Goal: Task Accomplishment & Management: Manage account settings

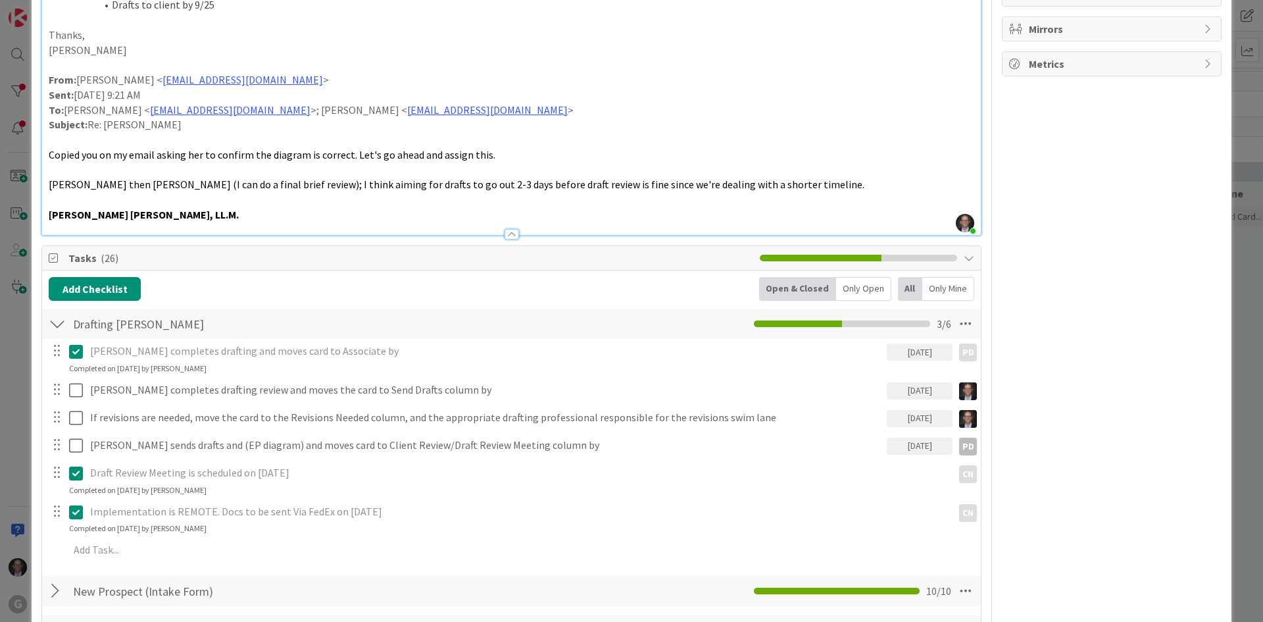
scroll to position [789, 0]
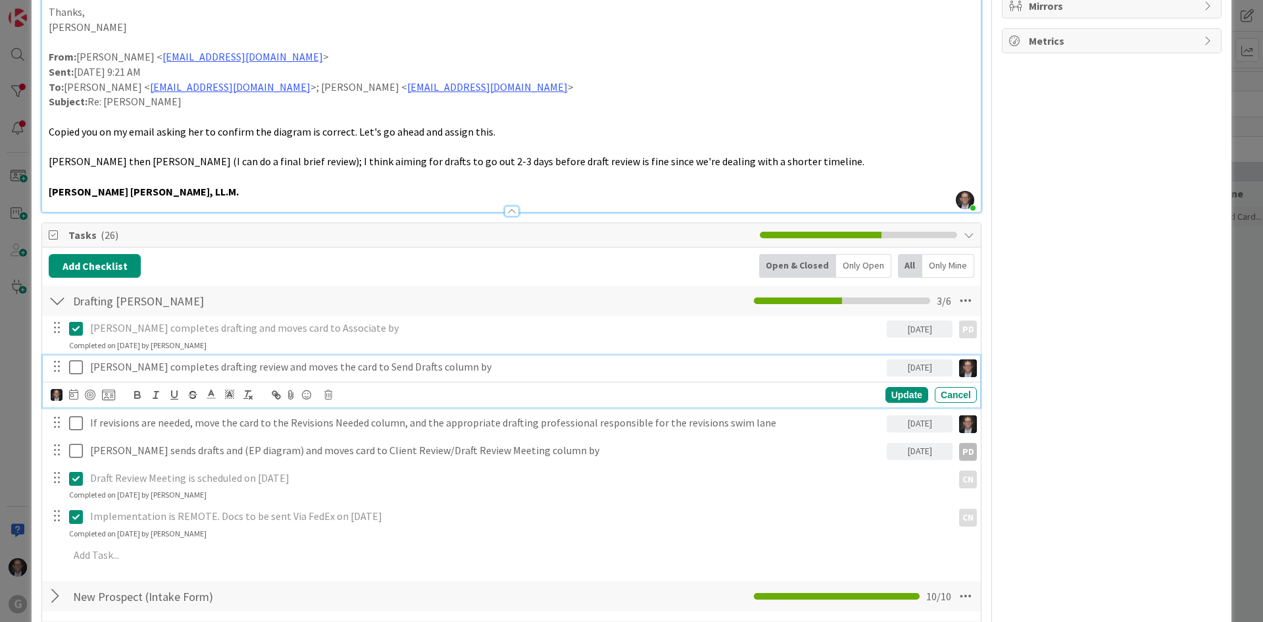
click at [73, 359] on icon at bounding box center [76, 367] width 14 height 16
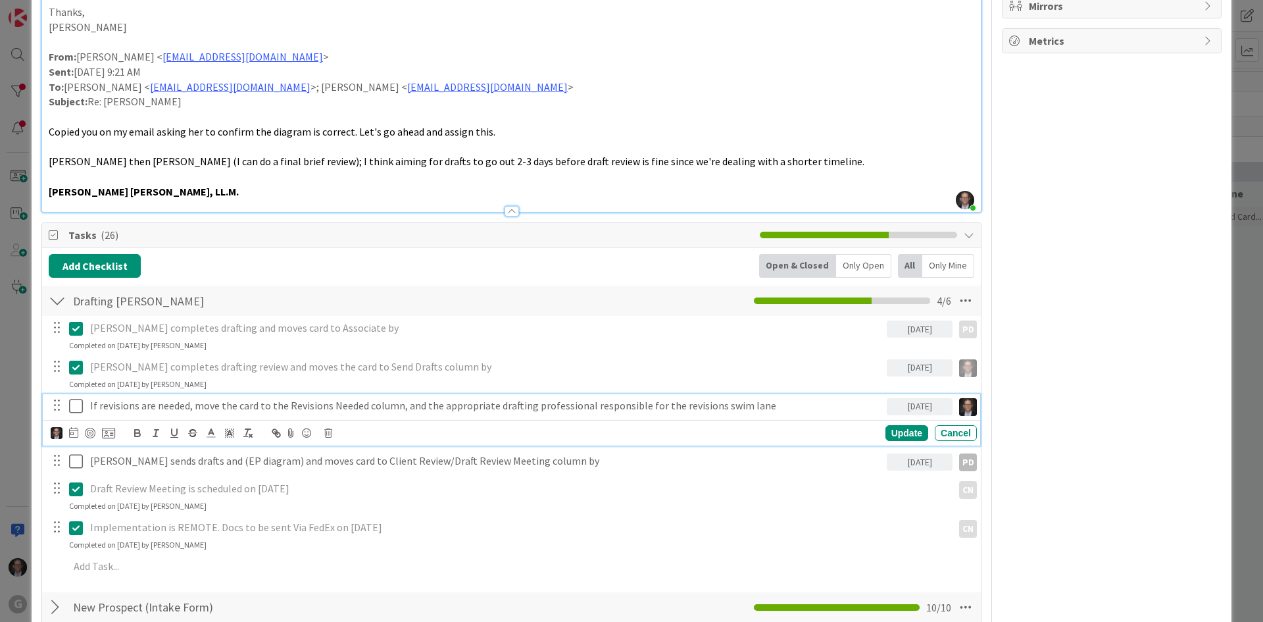
click at [91, 398] on p "If revisions are needed, move the card to the Revisions Needed column, and the …" at bounding box center [485, 405] width 791 height 15
click at [58, 427] on img at bounding box center [57, 433] width 12 height 12
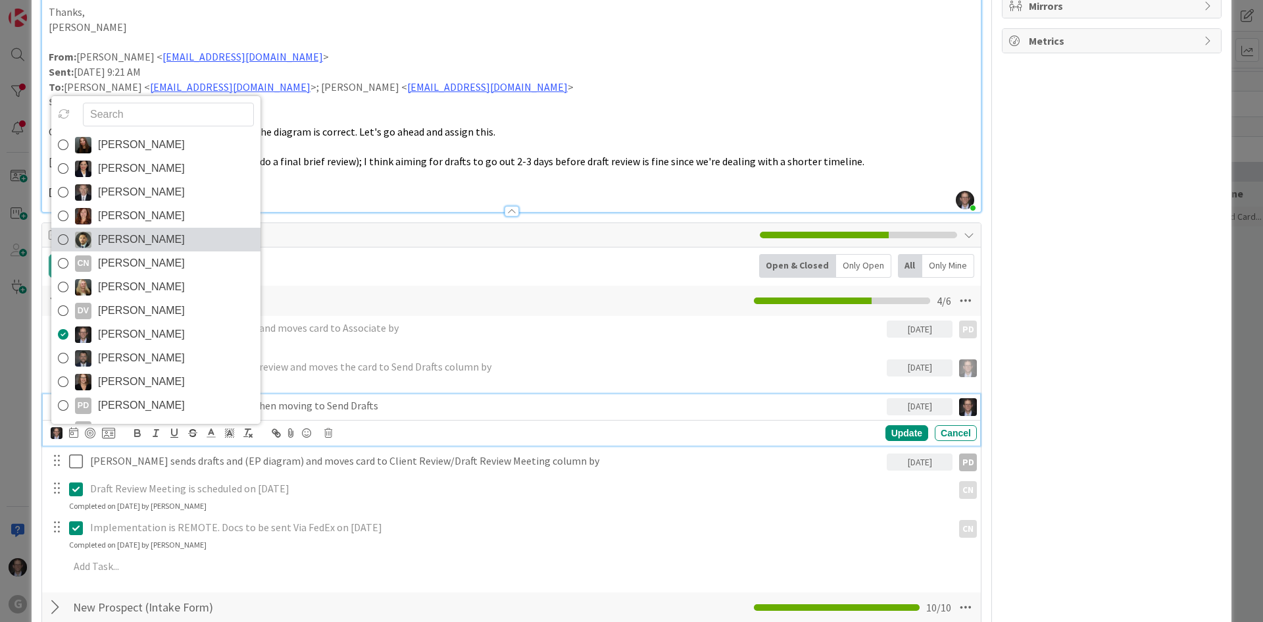
click at [65, 230] on icon at bounding box center [63, 240] width 11 height 20
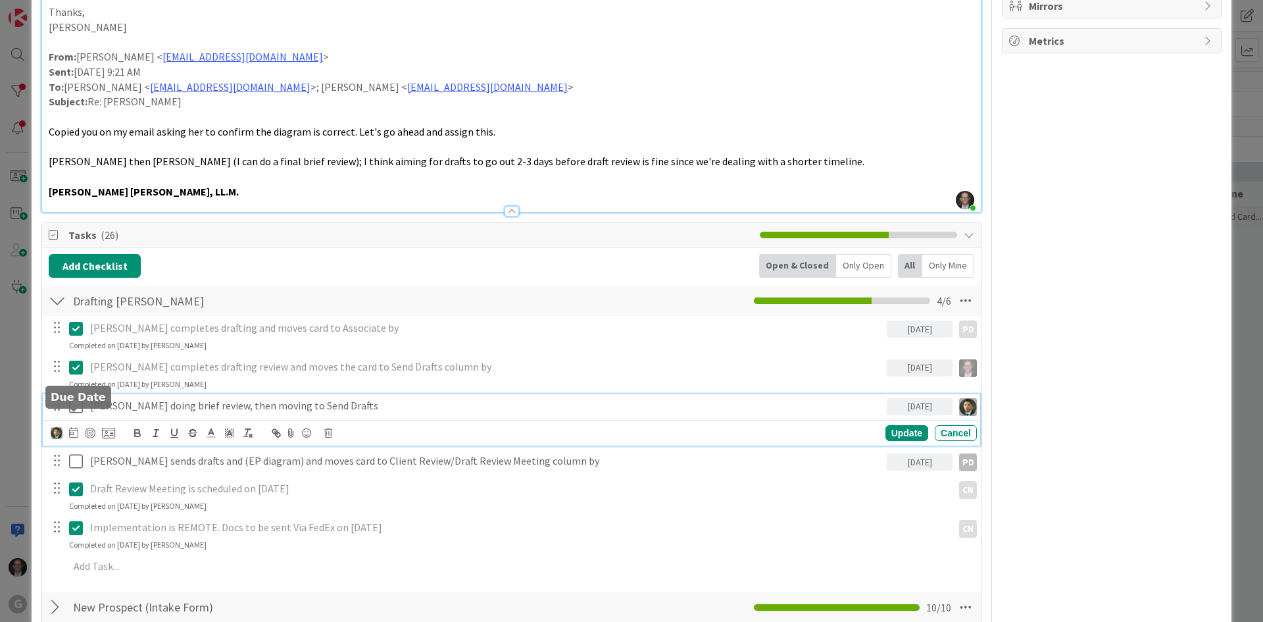
click at [77, 427] on icon at bounding box center [73, 432] width 9 height 11
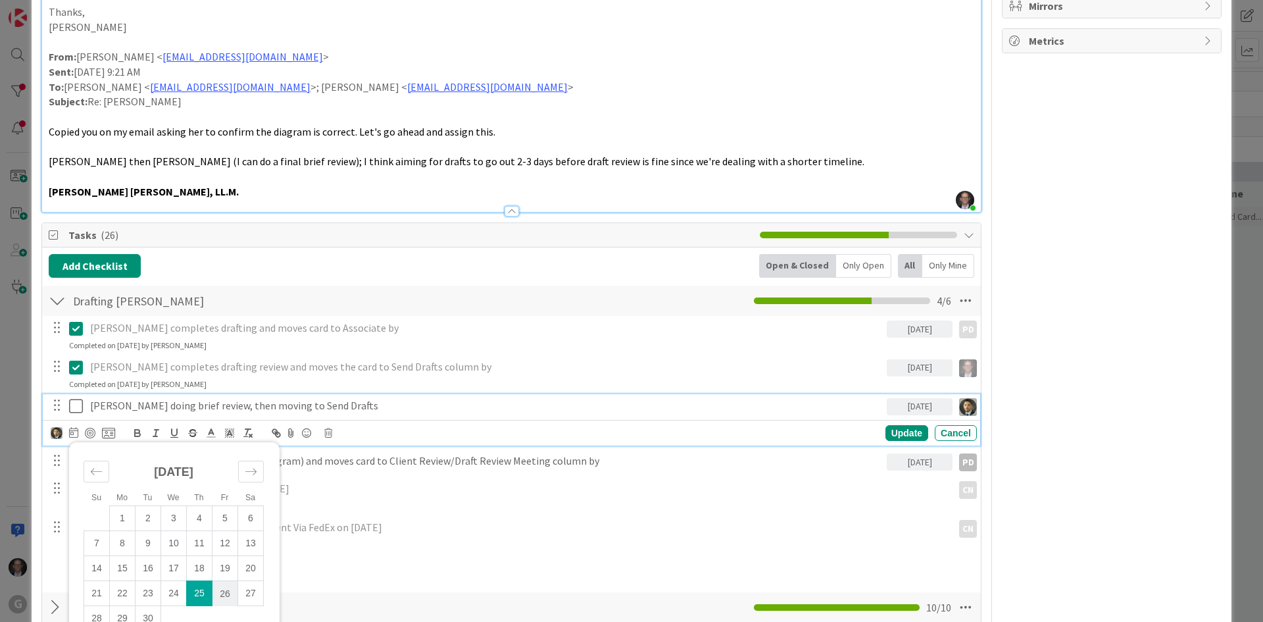
click at [226, 581] on td "26" at bounding box center [225, 593] width 26 height 25
type input "[DATE]"
click at [896, 425] on div "Update" at bounding box center [906, 433] width 43 height 16
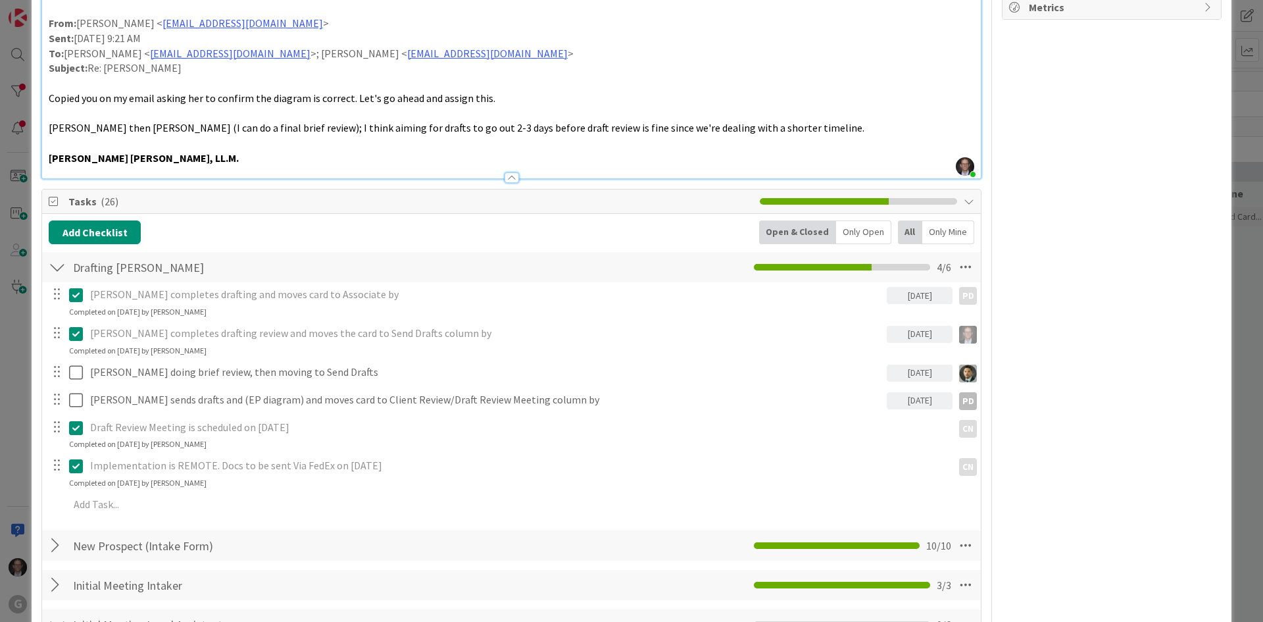
scroll to position [855, 0]
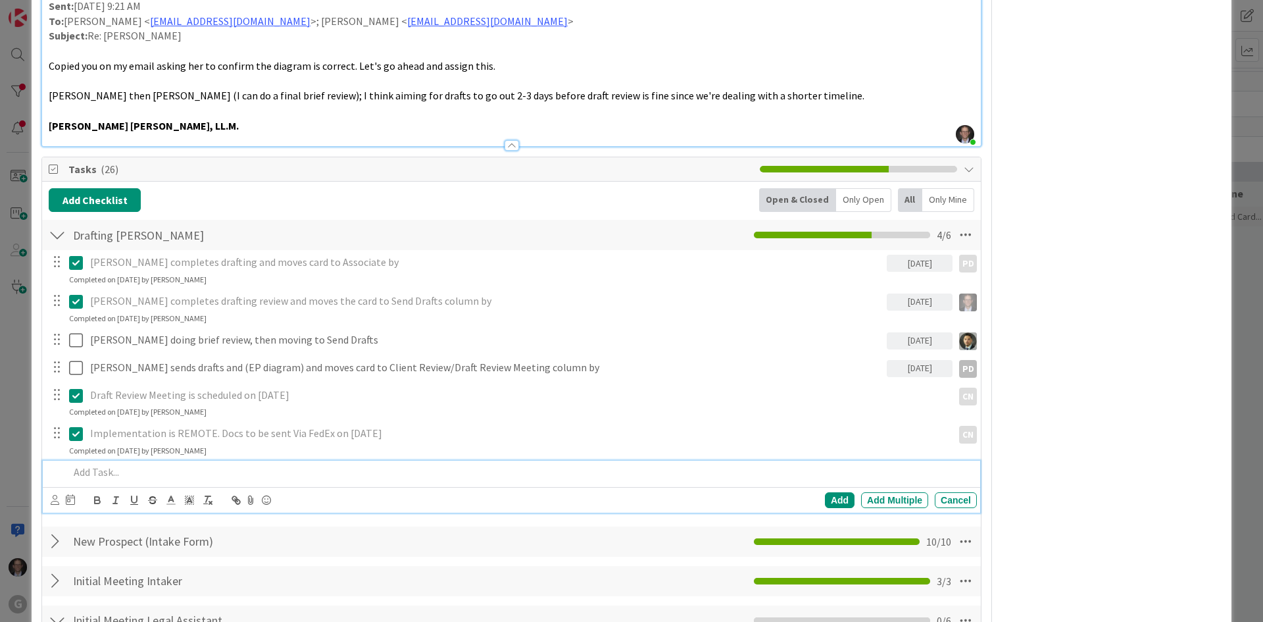
click at [99, 464] on p at bounding box center [520, 471] width 902 height 15
click at [57, 495] on icon at bounding box center [55, 500] width 9 height 10
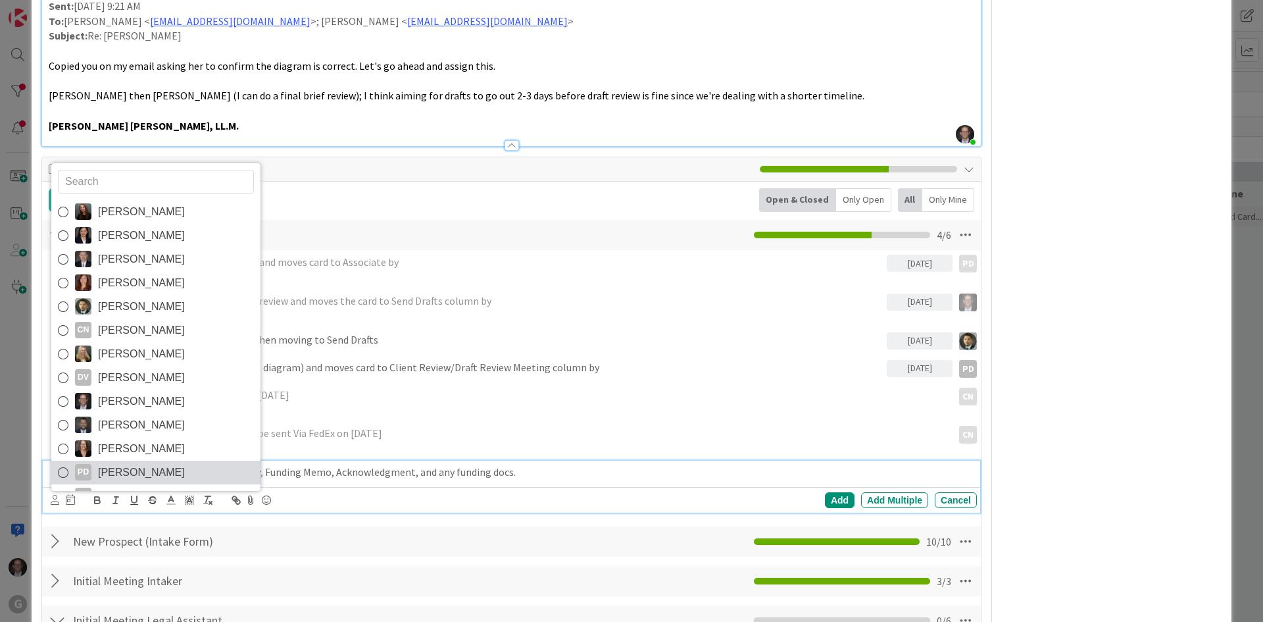
click at [62, 462] on icon at bounding box center [63, 472] width 11 height 20
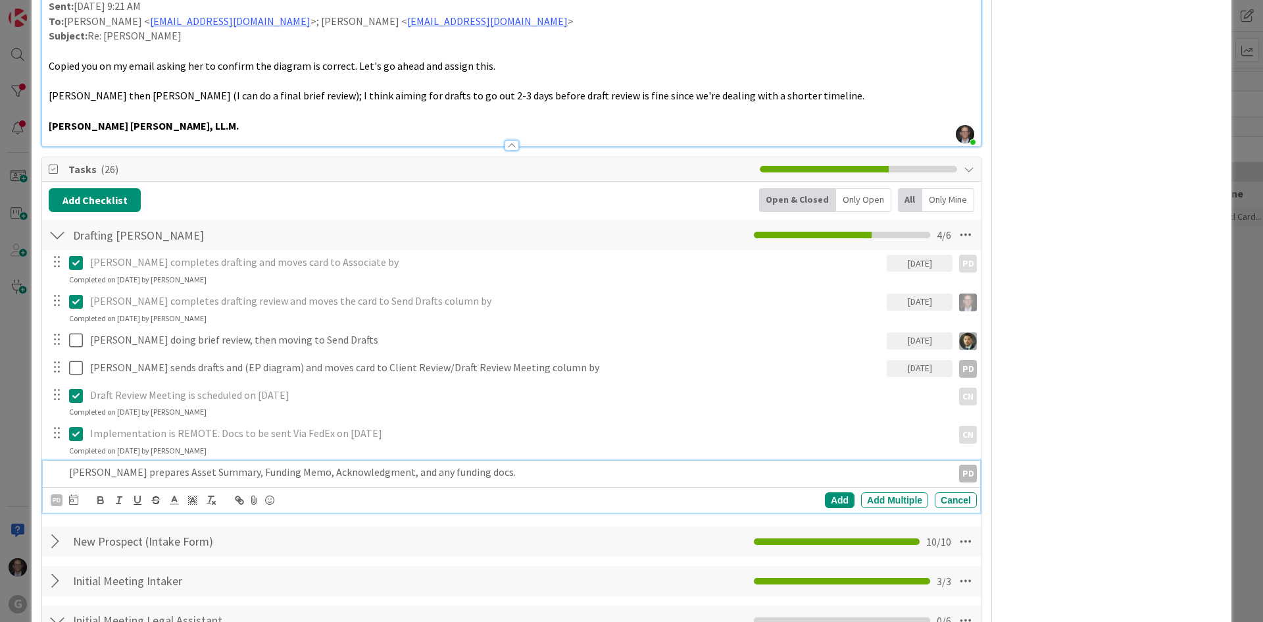
click at [457, 464] on p "[PERSON_NAME] prepares Asset Summary, Funding Memo, Acknowledgment, and any fun…" at bounding box center [508, 471] width 878 height 15
click at [825, 492] on div "Add" at bounding box center [840, 500] width 30 height 16
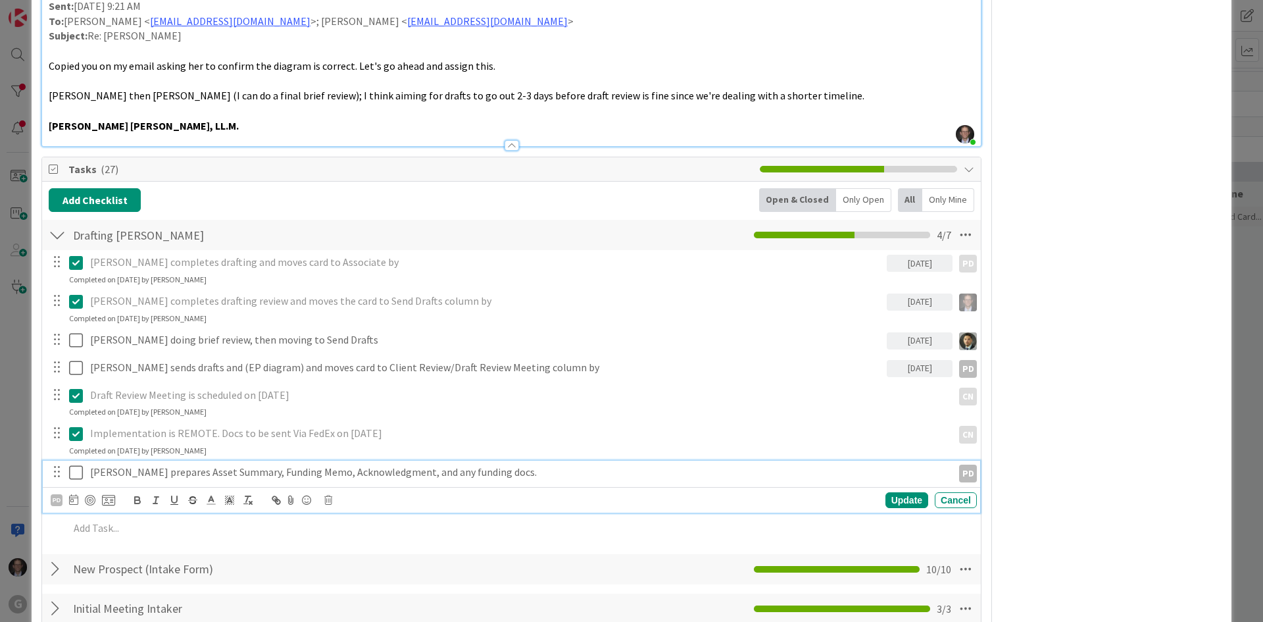
click at [124, 464] on p "[PERSON_NAME] prepares Asset Summary, Funding Memo, Acknowledgment, and any fun…" at bounding box center [518, 471] width 857 height 15
click at [72, 494] on icon at bounding box center [73, 499] width 9 height 11
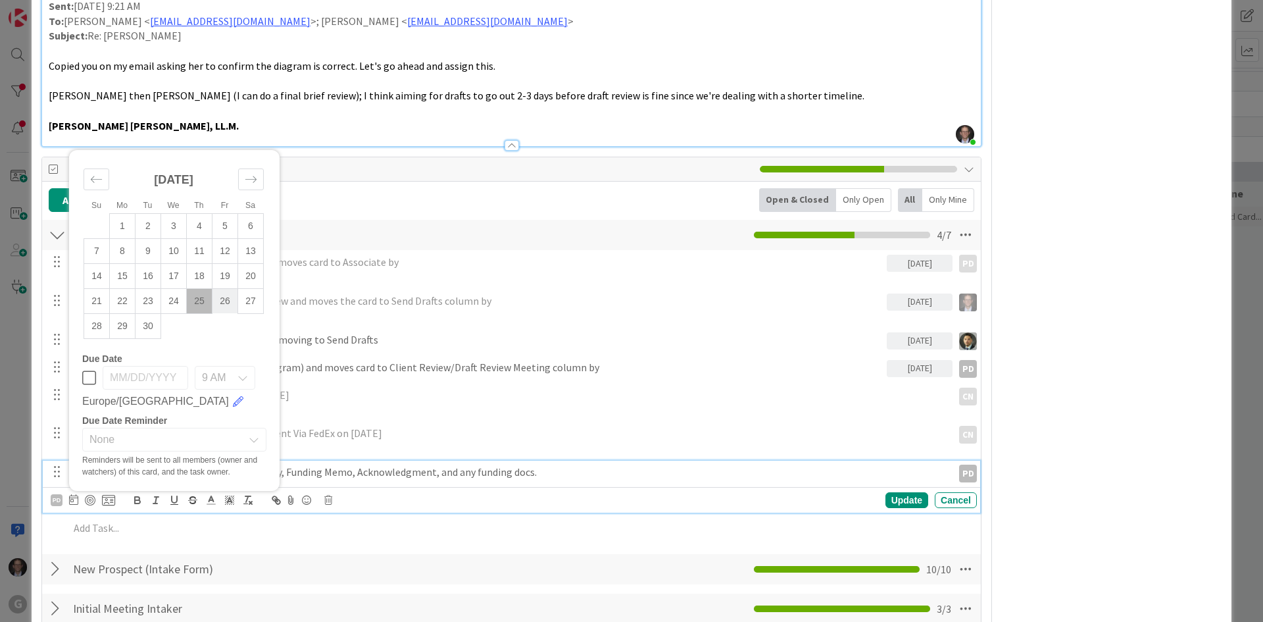
click at [225, 288] on td "26" at bounding box center [225, 300] width 26 height 25
type input "[DATE]"
click at [899, 492] on div "Update" at bounding box center [906, 500] width 43 height 16
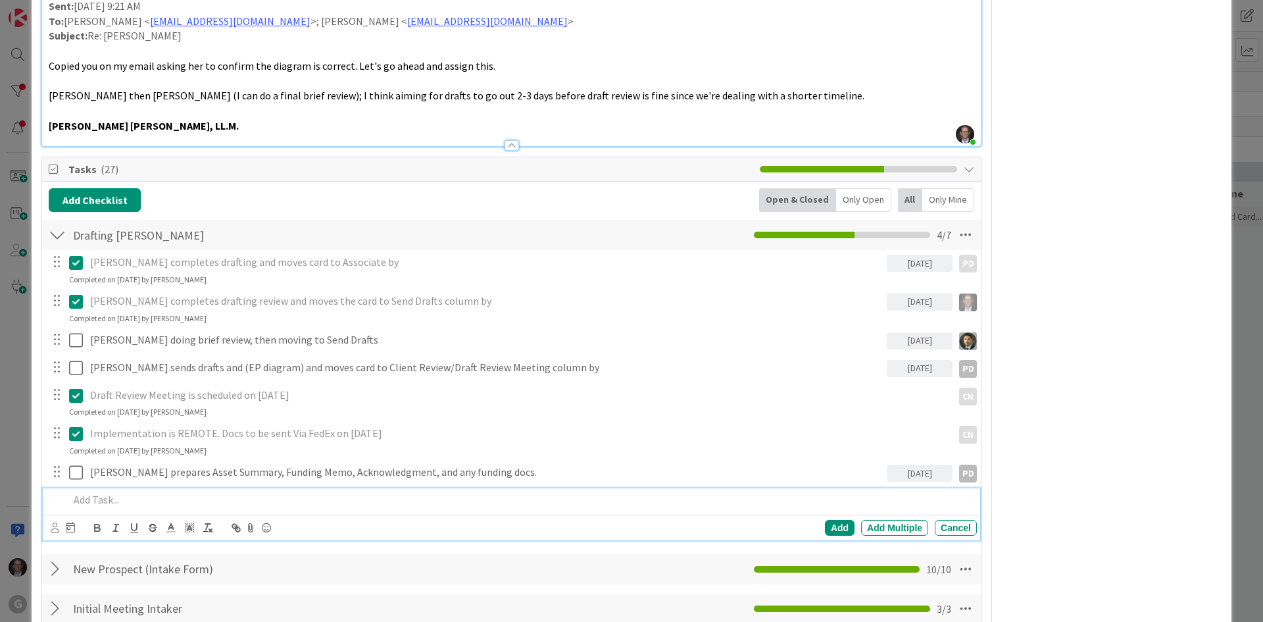
click at [108, 492] on p at bounding box center [520, 499] width 902 height 15
click at [52, 522] on icon at bounding box center [55, 527] width 9 height 10
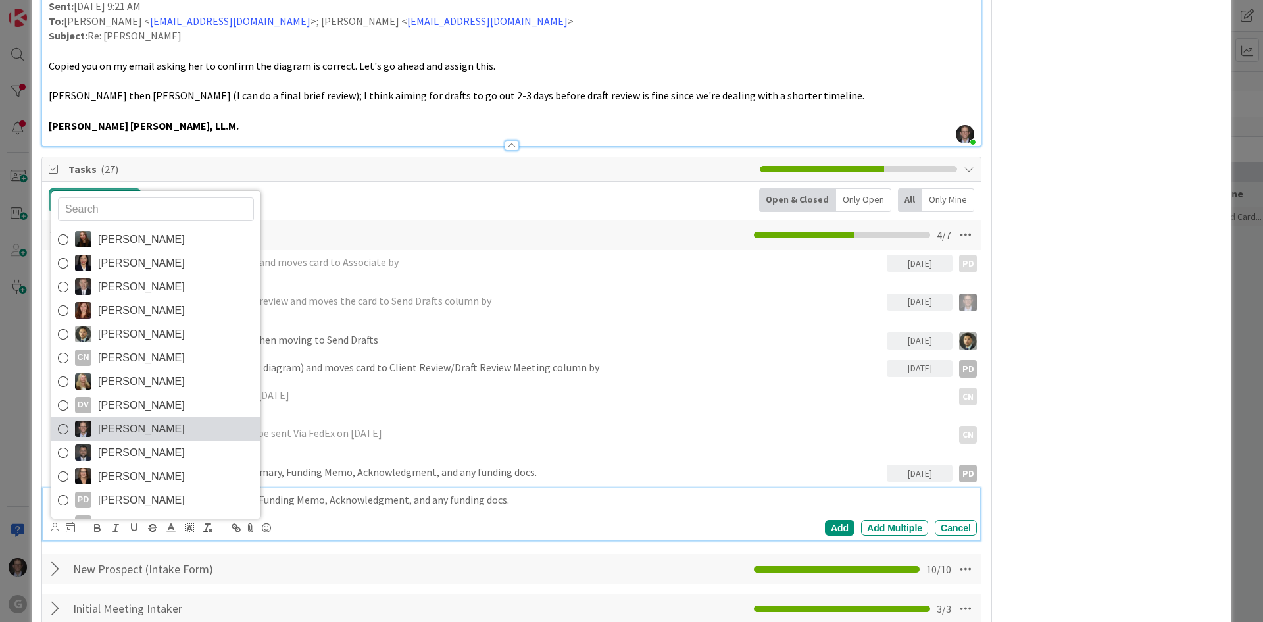
click at [63, 419] on icon at bounding box center [63, 429] width 11 height 20
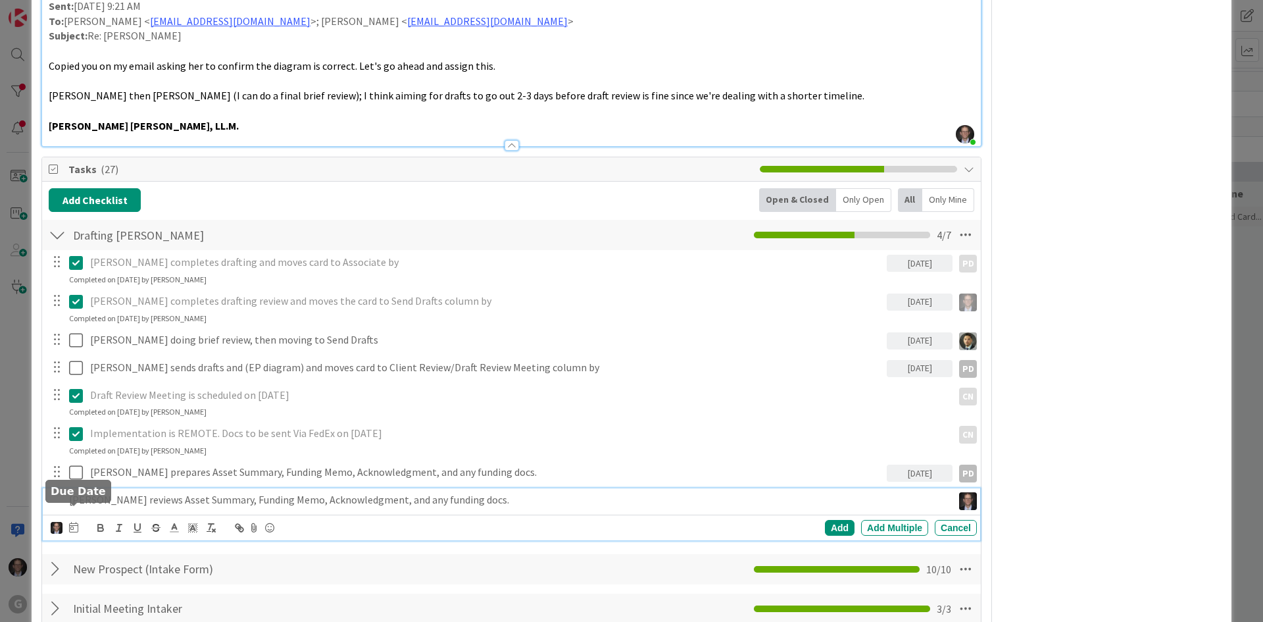
click at [75, 522] on icon at bounding box center [73, 527] width 9 height 11
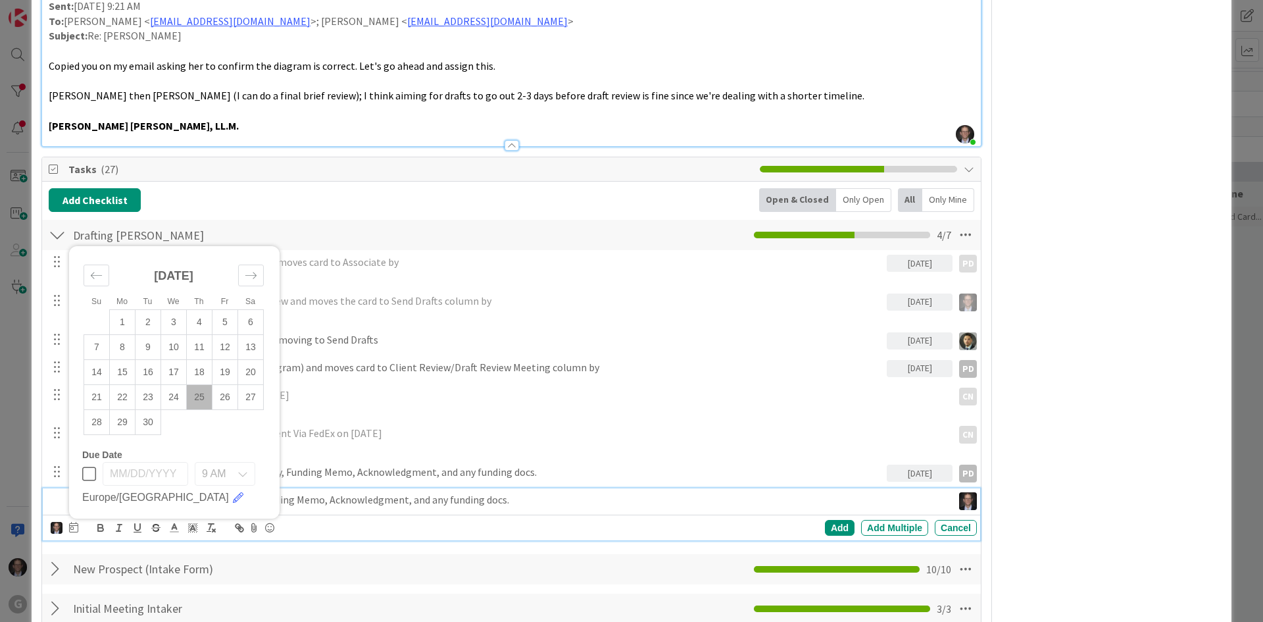
scroll to position [1052, 0]
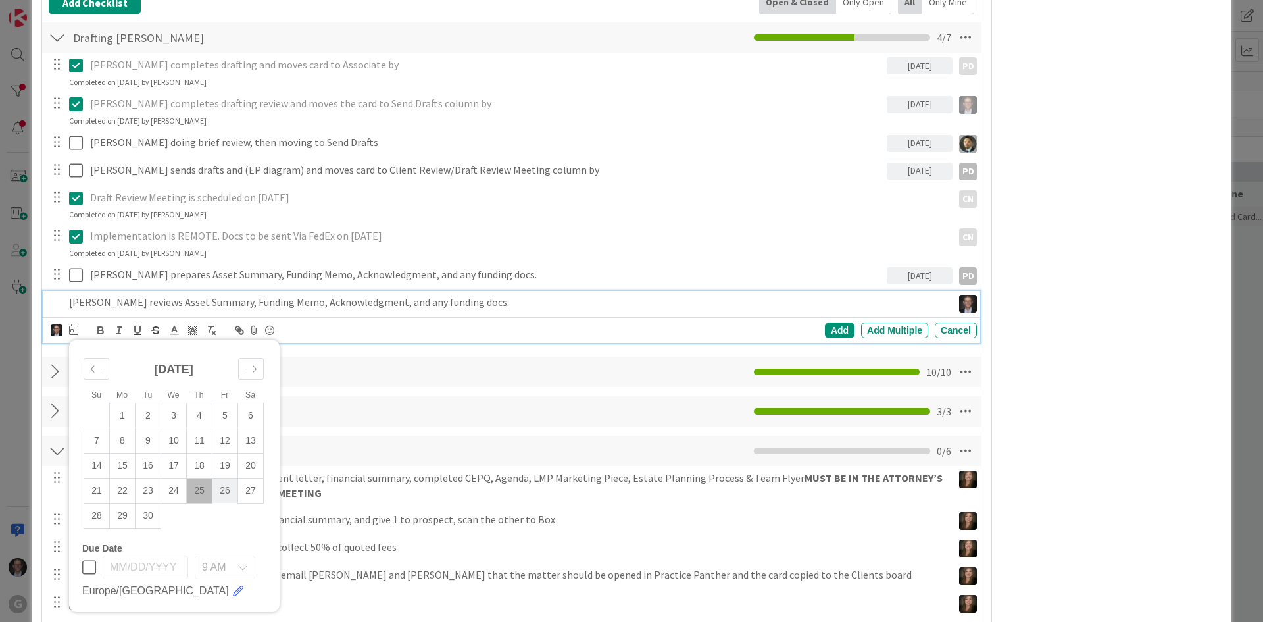
click at [226, 478] on td "26" at bounding box center [225, 490] width 26 height 25
type input "[DATE]"
click at [831, 322] on div "Add" at bounding box center [840, 330] width 30 height 16
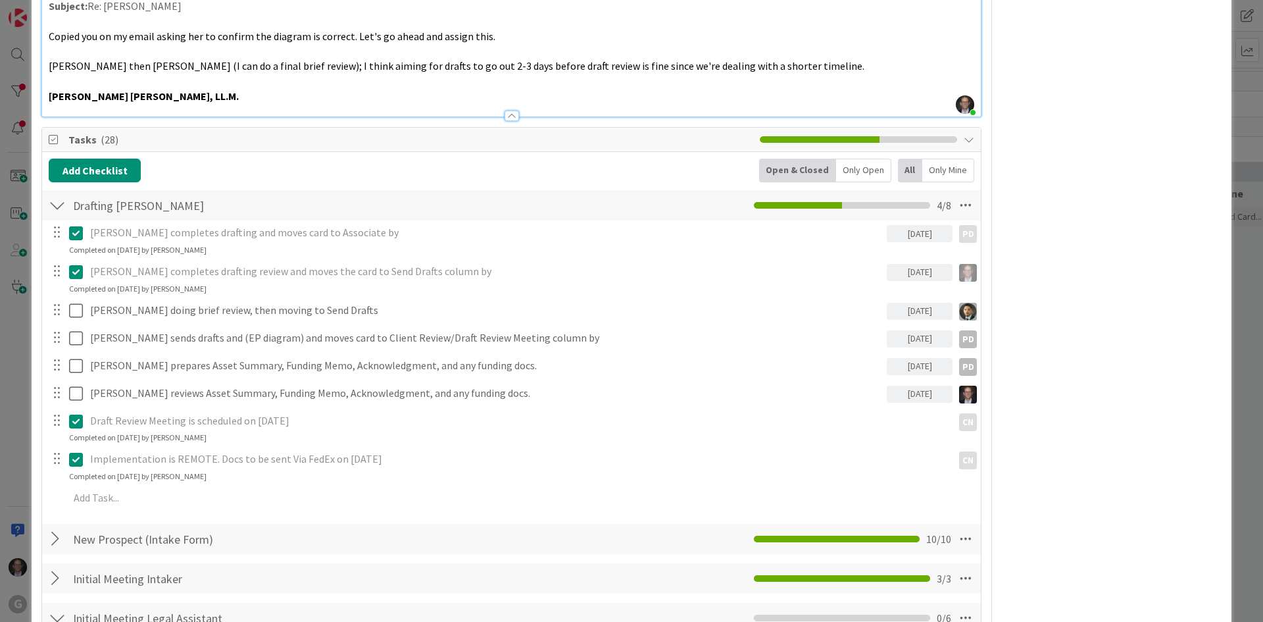
scroll to position [921, 0]
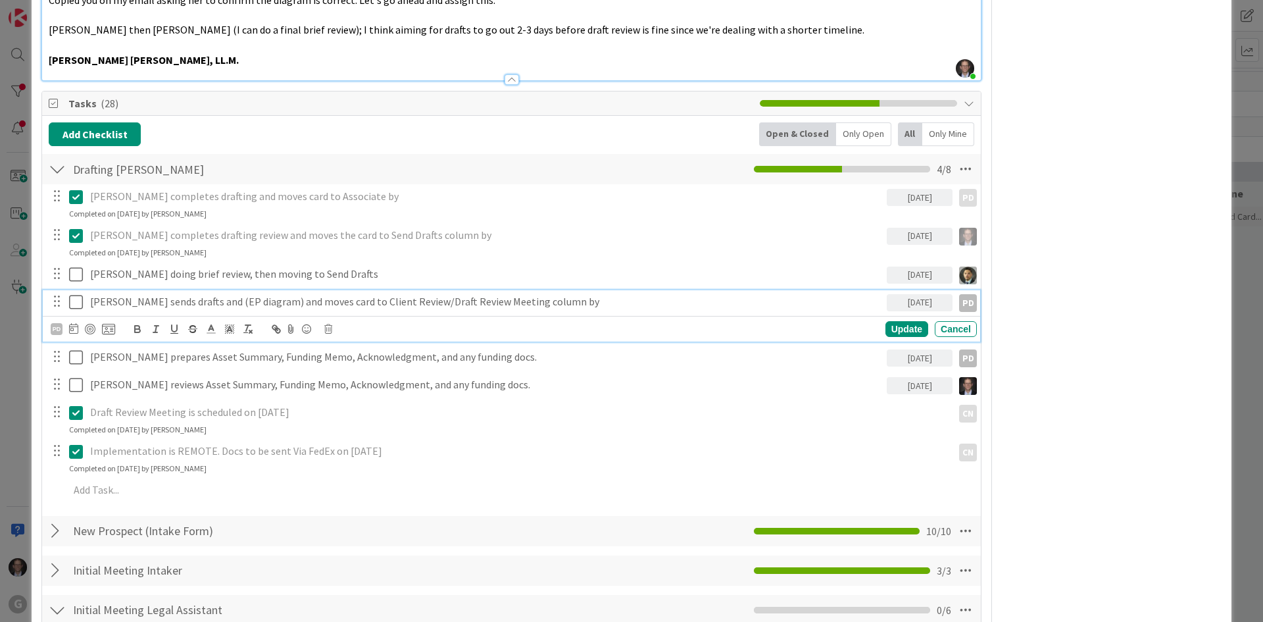
click at [179, 294] on p "[PERSON_NAME] sends drafts and (EP diagram) and moves card to Client Review/Dra…" at bounding box center [485, 301] width 791 height 15
click at [70, 323] on icon at bounding box center [73, 328] width 9 height 11
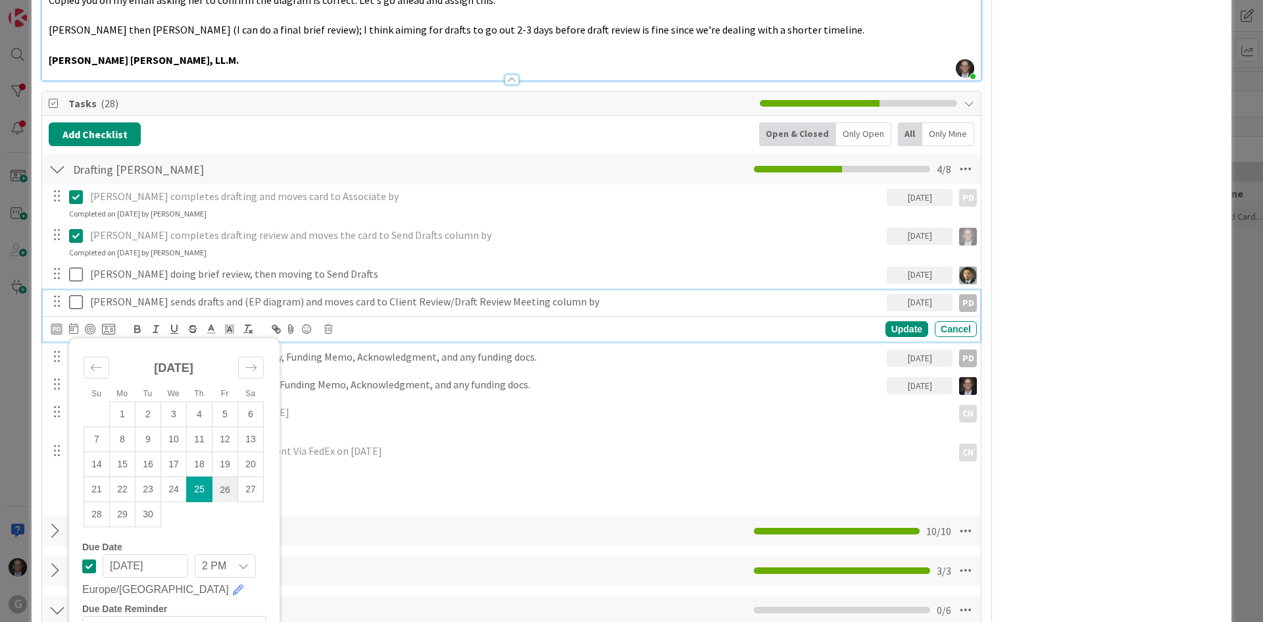
click at [225, 477] on td "26" at bounding box center [225, 489] width 26 height 25
type input "[DATE]"
click at [893, 321] on div "Update" at bounding box center [906, 329] width 43 height 16
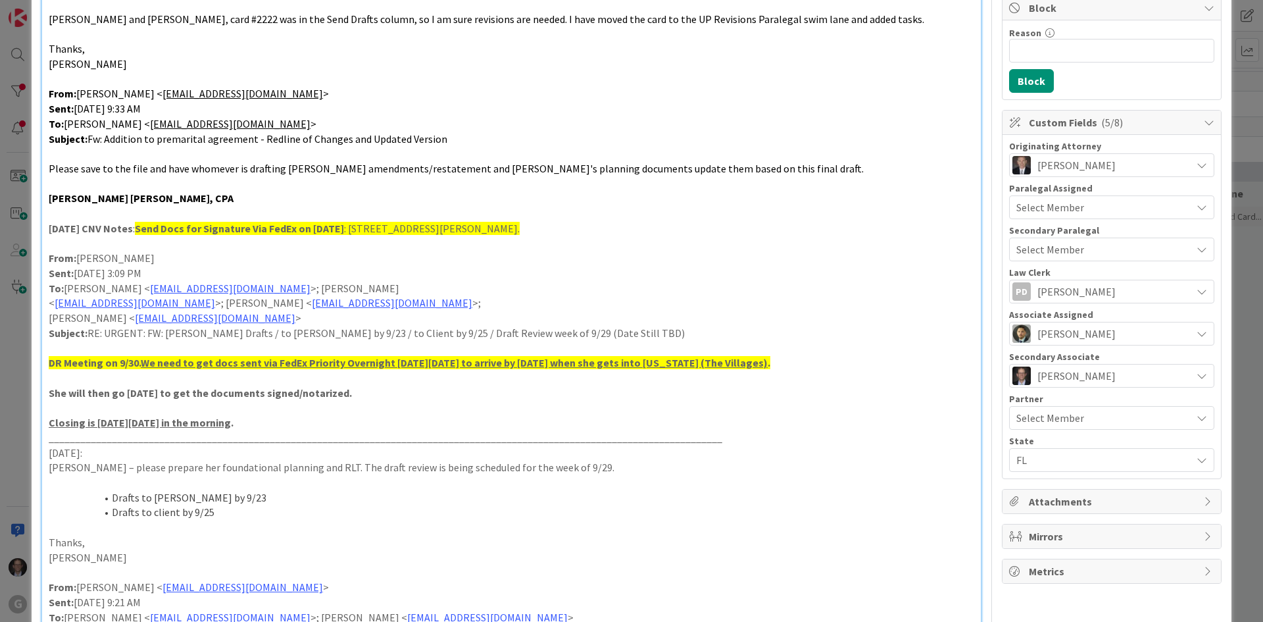
scroll to position [0, 0]
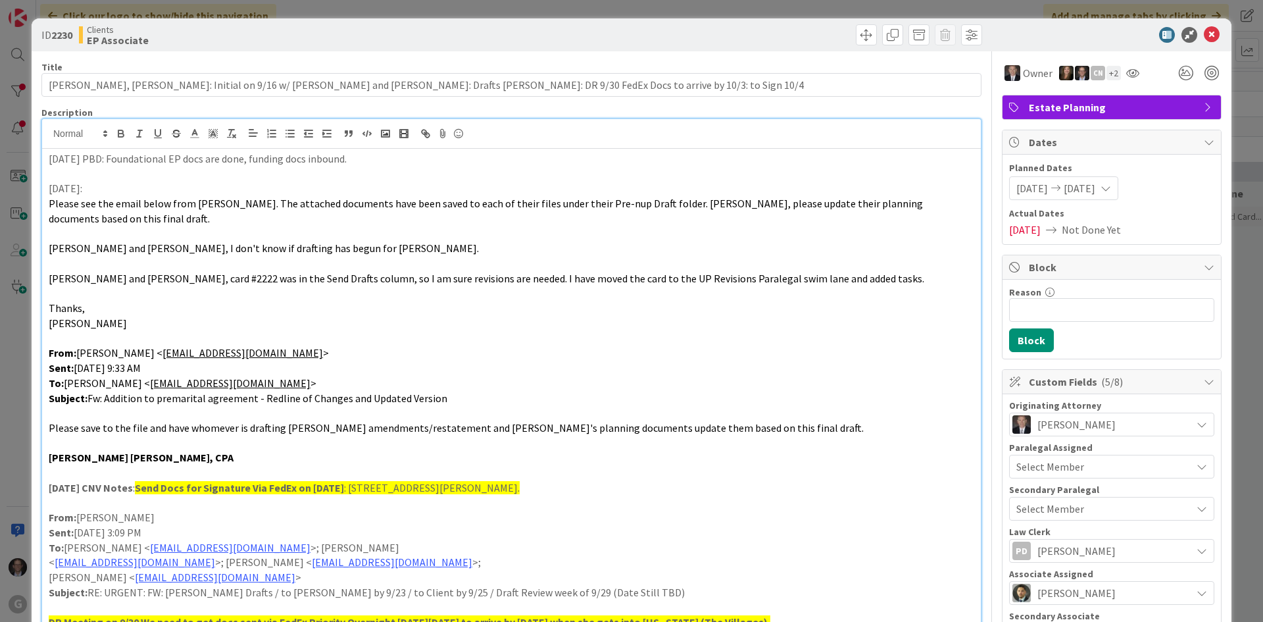
click at [47, 160] on div "[DATE] PBD: Foundational EP docs are done, funding docs inbound. [DATE]: Please…" at bounding box center [511, 575] width 939 height 852
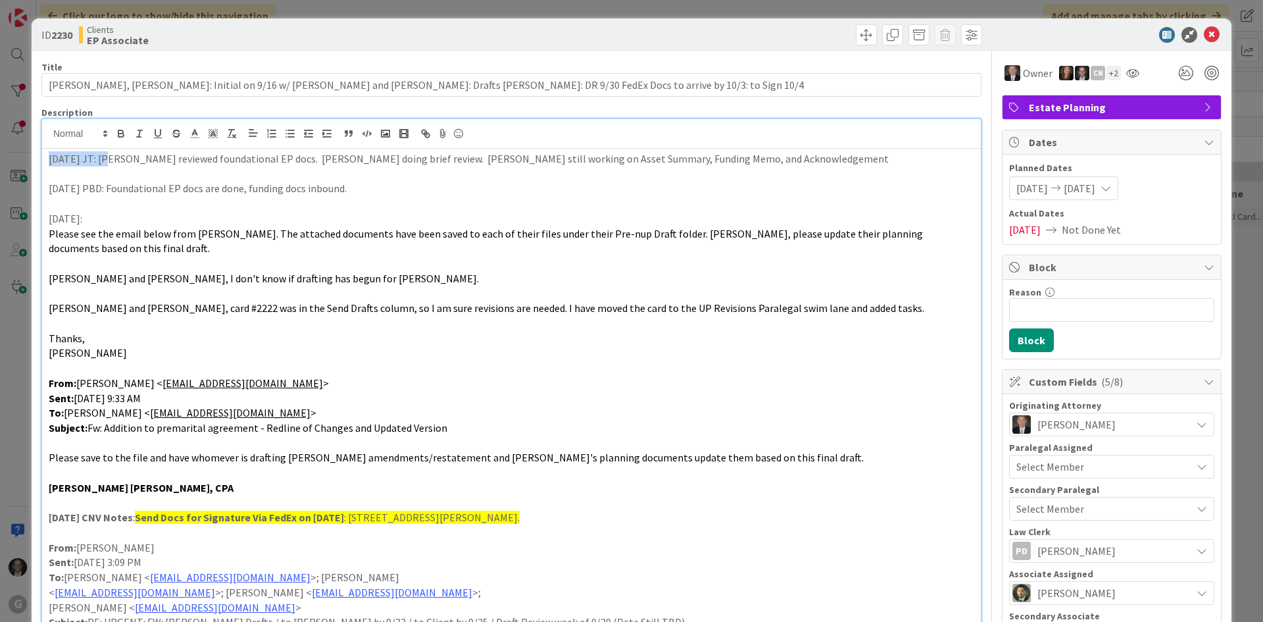
drag, startPoint x: 47, startPoint y: 156, endPoint x: 106, endPoint y: 162, distance: 59.5
click at [106, 162] on div "[DATE] JT: [PERSON_NAME] reviewed foundational EP docs. [PERSON_NAME] doing bri…" at bounding box center [511, 590] width 939 height 883
click at [124, 135] on icon "button" at bounding box center [120, 135] width 5 height 3
click at [150, 180] on p at bounding box center [511, 173] width 925 height 15
click at [1204, 36] on icon at bounding box center [1212, 35] width 16 height 16
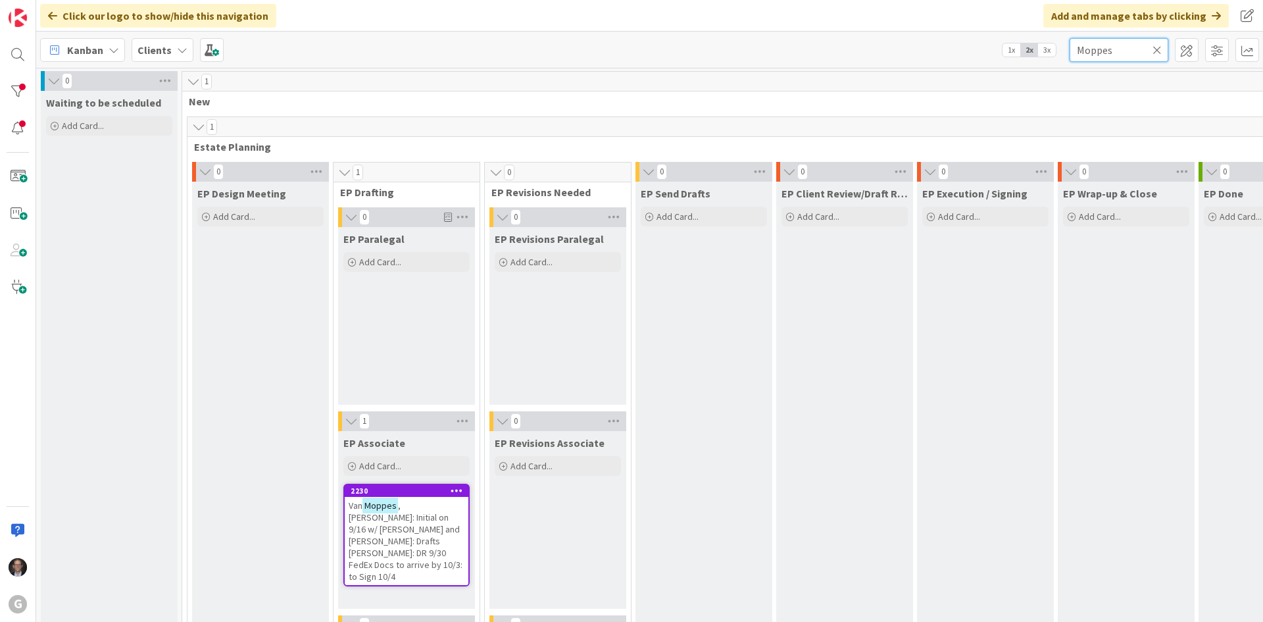
click at [1109, 55] on input "Moppes" at bounding box center [1118, 50] width 99 height 24
click at [1162, 47] on input "Moppes" at bounding box center [1118, 50] width 99 height 24
click at [1158, 48] on icon at bounding box center [1156, 50] width 9 height 12
click at [1145, 50] on input "text" at bounding box center [1118, 50] width 99 height 24
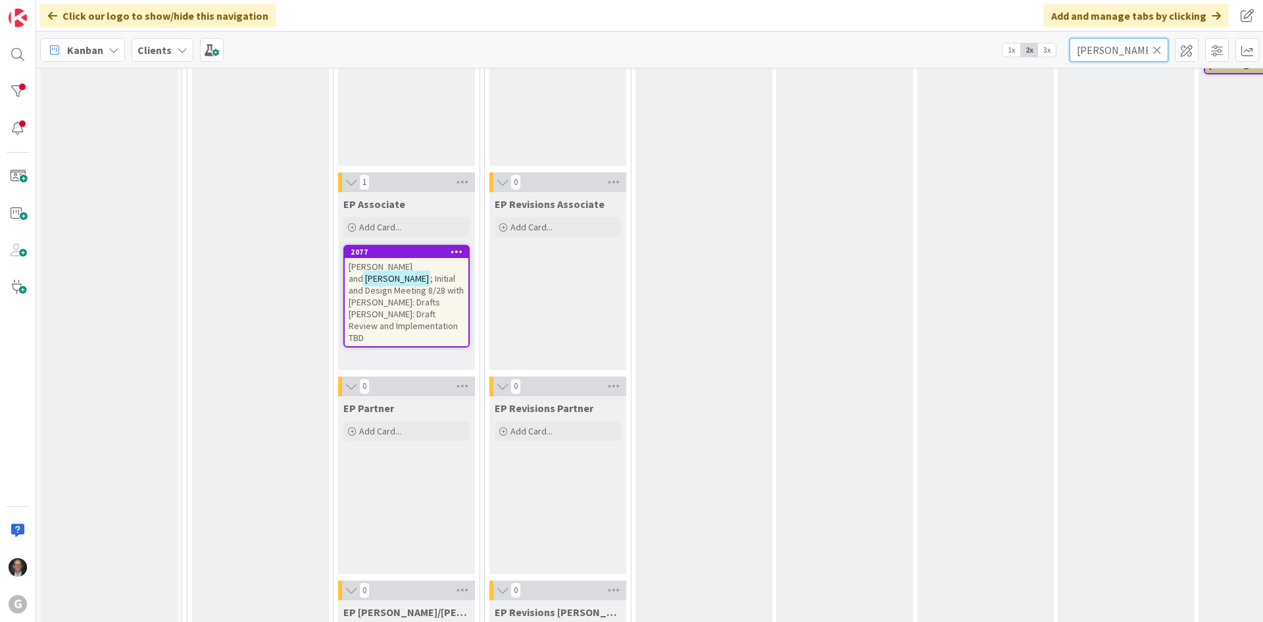
scroll to position [263, 0]
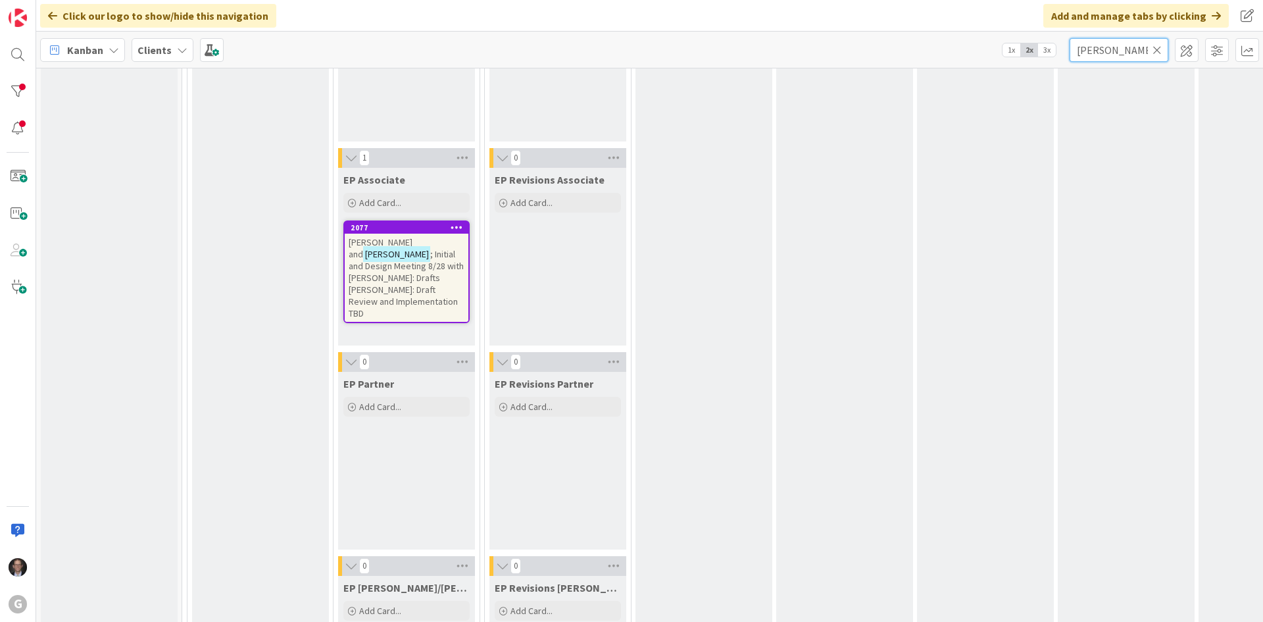
type input "[PERSON_NAME]"
click at [418, 262] on span "; Initial and Design Meeting 8/28 with [PERSON_NAME]: Drafts [PERSON_NAME]: Dra…" at bounding box center [406, 283] width 115 height 71
